Goal: Check status: Check status

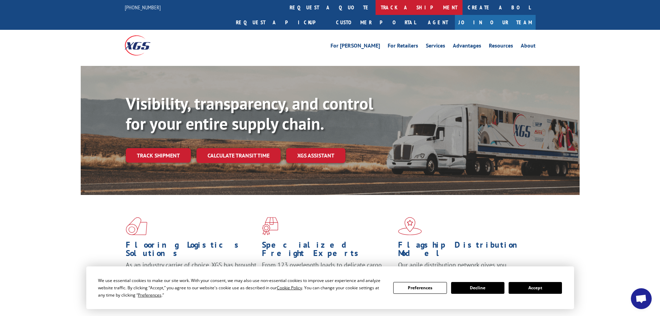
click at [376, 14] on link "track a shipment" at bounding box center [419, 7] width 87 height 15
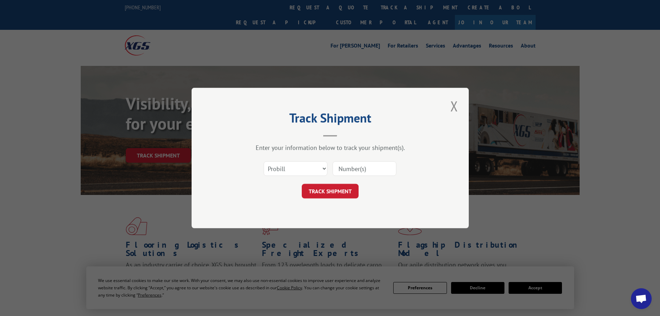
click at [299, 159] on div "Select category... Probill BOL PO" at bounding box center [330, 168] width 208 height 23
click at [295, 165] on select "Select category... Probill BOL PO" at bounding box center [296, 168] width 64 height 15
select select "bol"
click at [264, 161] on select "Select category... Probill BOL PO" at bounding box center [296, 168] width 64 height 15
paste input "78533550"
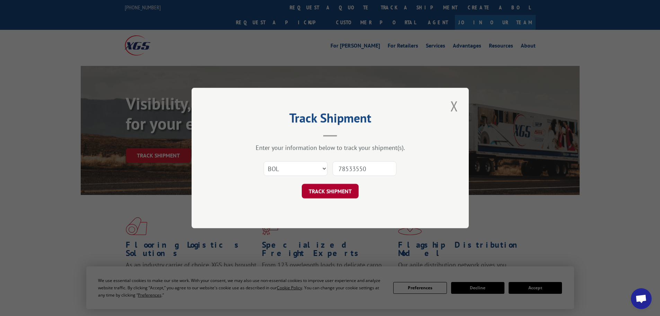
type input "78533550"
click at [325, 194] on button "TRACK SHIPMENT" at bounding box center [330, 191] width 57 height 15
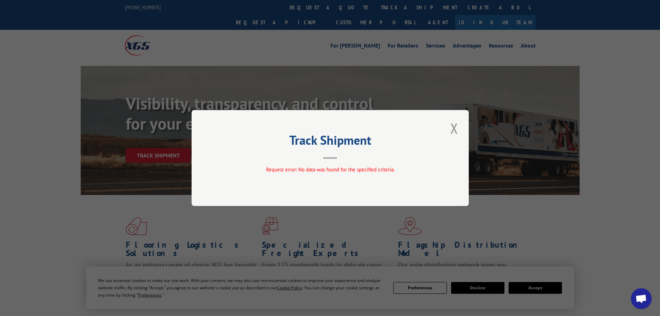
click at [461, 128] on div "Track Shipment Request error: No data was found for the specified criteria." at bounding box center [330, 158] width 277 height 96
click at [458, 128] on button "Close modal" at bounding box center [455, 128] width 12 height 19
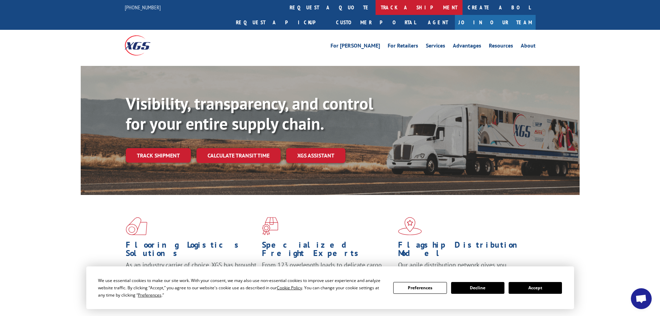
click at [376, 4] on link "track a shipment" at bounding box center [419, 7] width 87 height 15
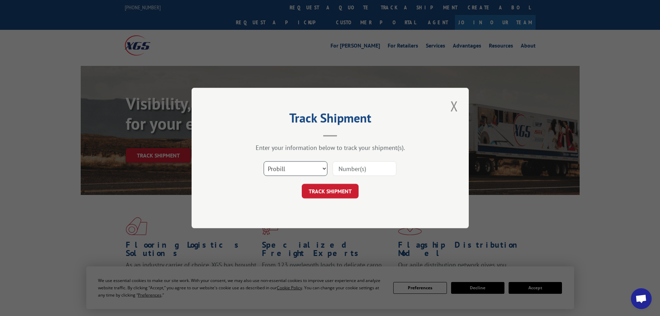
click at [281, 173] on select "Select category... Probill BOL PO" at bounding box center [296, 168] width 64 height 15
select select "po"
click at [264, 161] on select "Select category... Probill BOL PO" at bounding box center [296, 168] width 64 height 15
paste input "78533550"
type input "78533550"
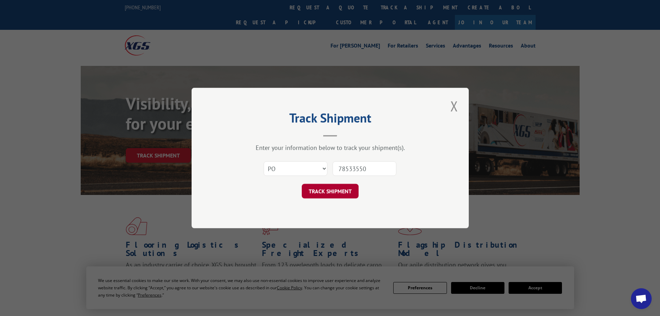
click at [316, 187] on button "TRACK SHIPMENT" at bounding box center [330, 191] width 57 height 15
